Goal: Task Accomplishment & Management: Complete application form

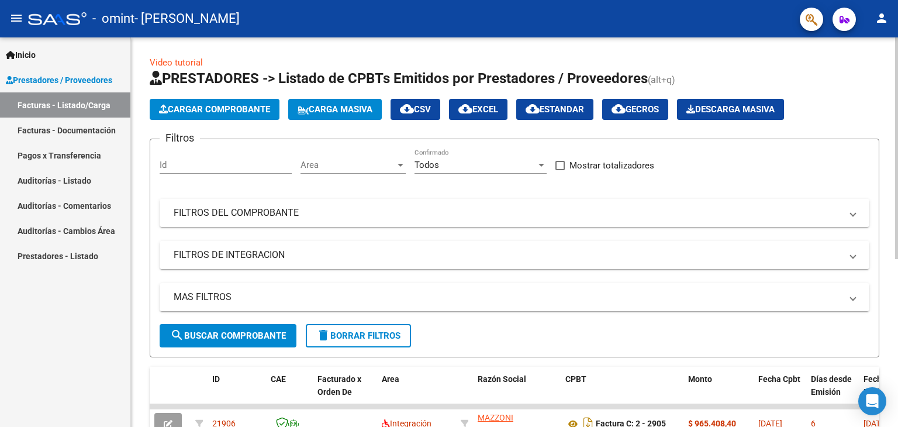
click at [230, 104] on span "Cargar Comprobante" at bounding box center [214, 109] width 111 height 11
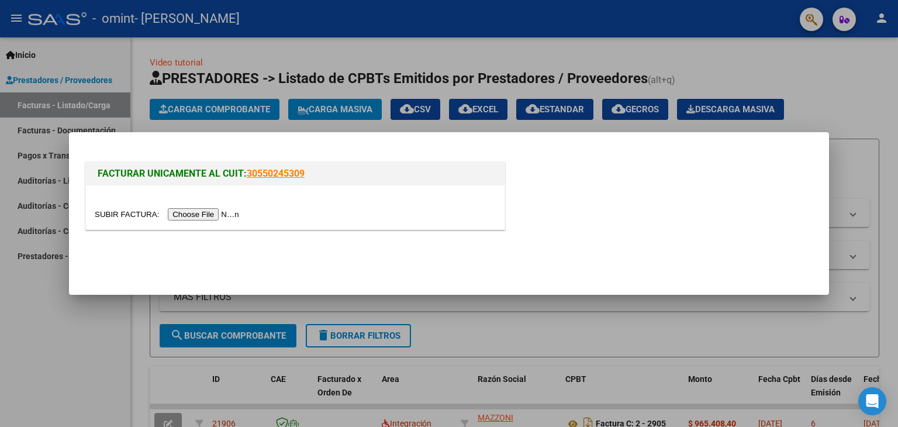
click at [56, 334] on div at bounding box center [449, 213] width 898 height 427
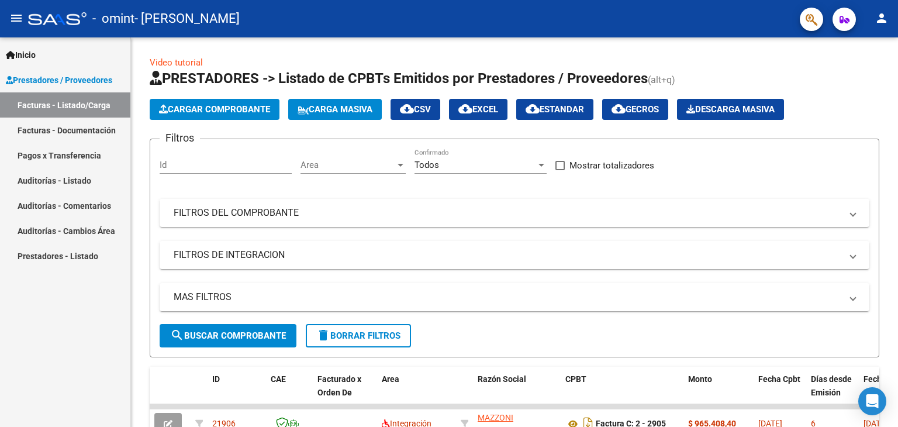
click at [85, 131] on link "Facturas - Documentación" at bounding box center [65, 130] width 130 height 25
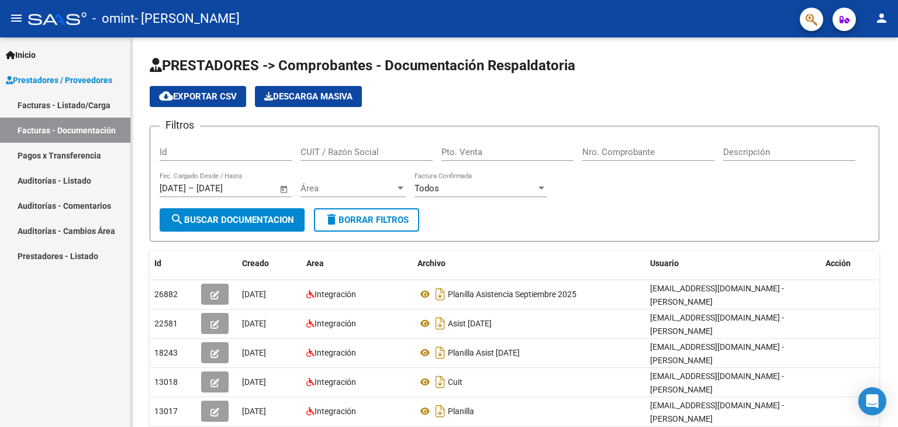
click at [91, 104] on link "Facturas - Listado/Carga" at bounding box center [65, 104] width 130 height 25
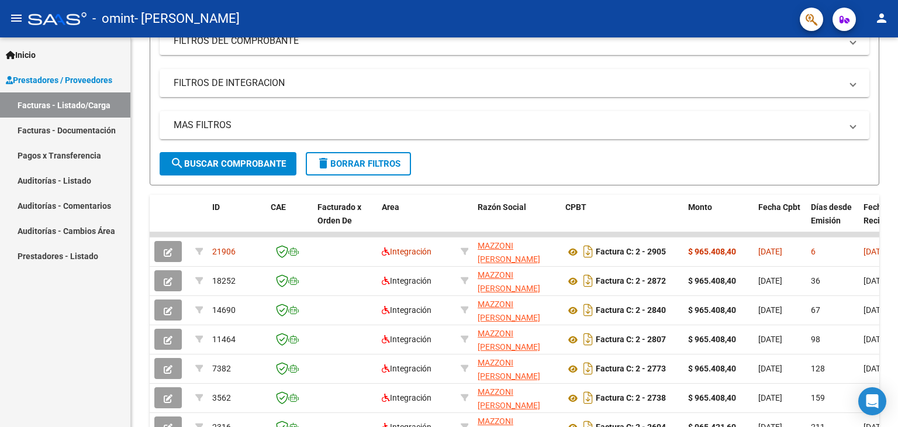
scroll to position [181, 0]
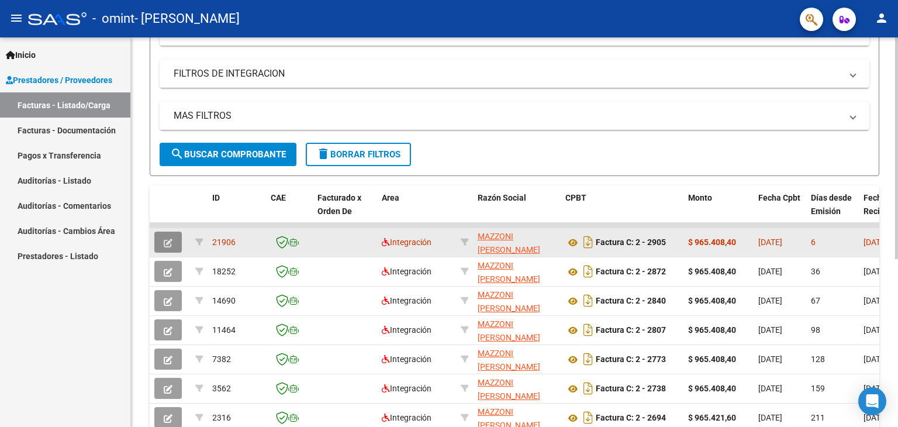
click at [164, 239] on icon "button" at bounding box center [168, 243] width 9 height 9
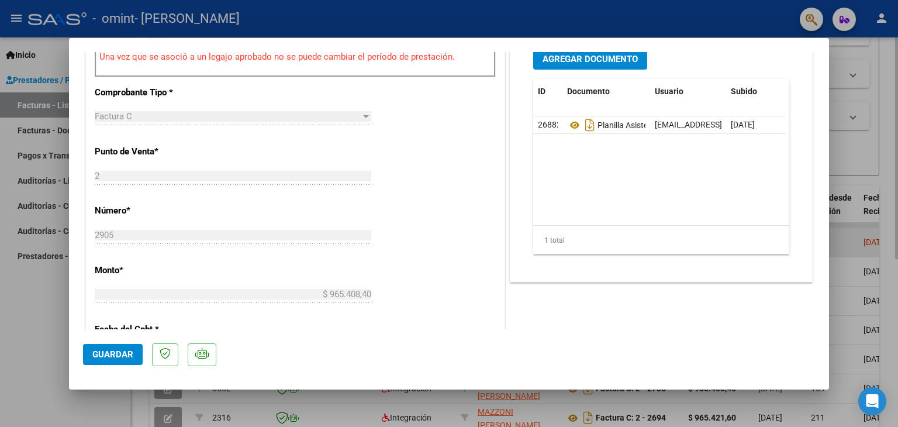
scroll to position [398, 0]
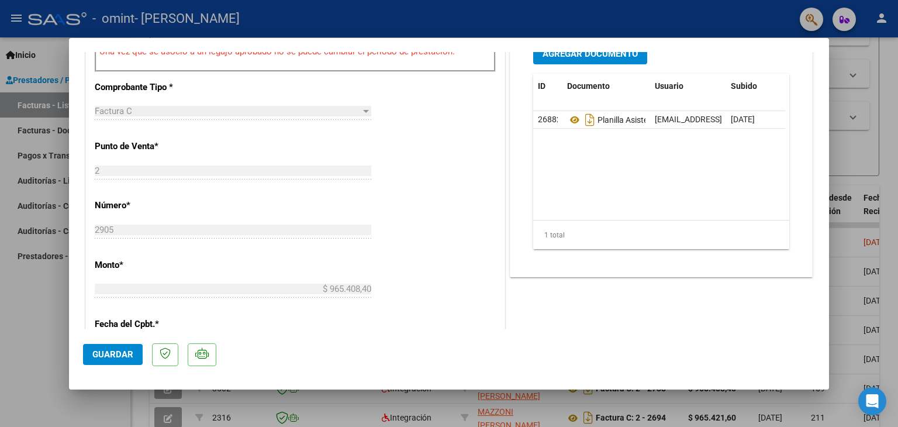
click at [112, 358] on span "Guardar" at bounding box center [112, 354] width 41 height 11
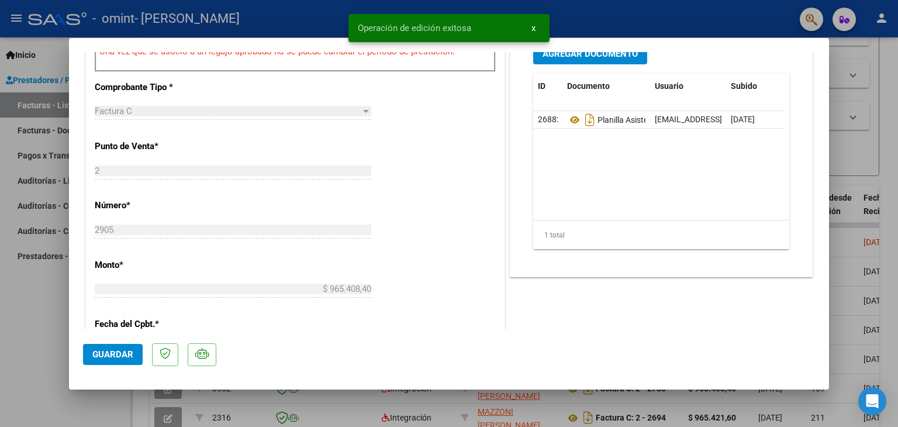
click at [281, 399] on div at bounding box center [449, 213] width 898 height 427
type input "$ 0,00"
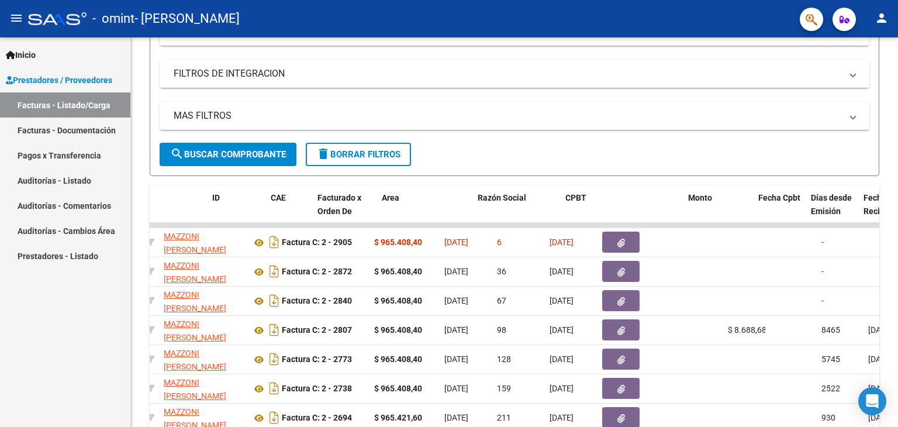
scroll to position [0, 0]
